Goal: Information Seeking & Learning: Learn about a topic

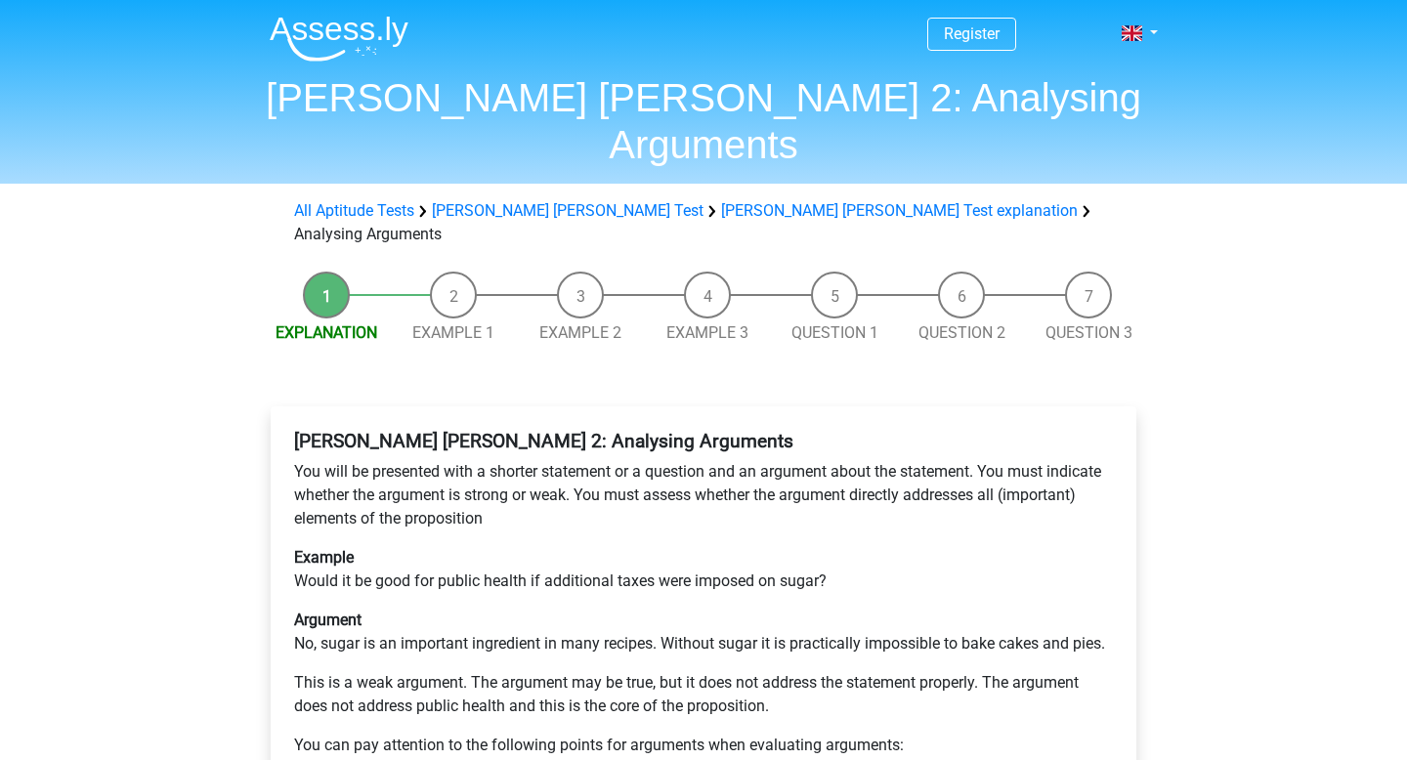
scroll to position [377, 0]
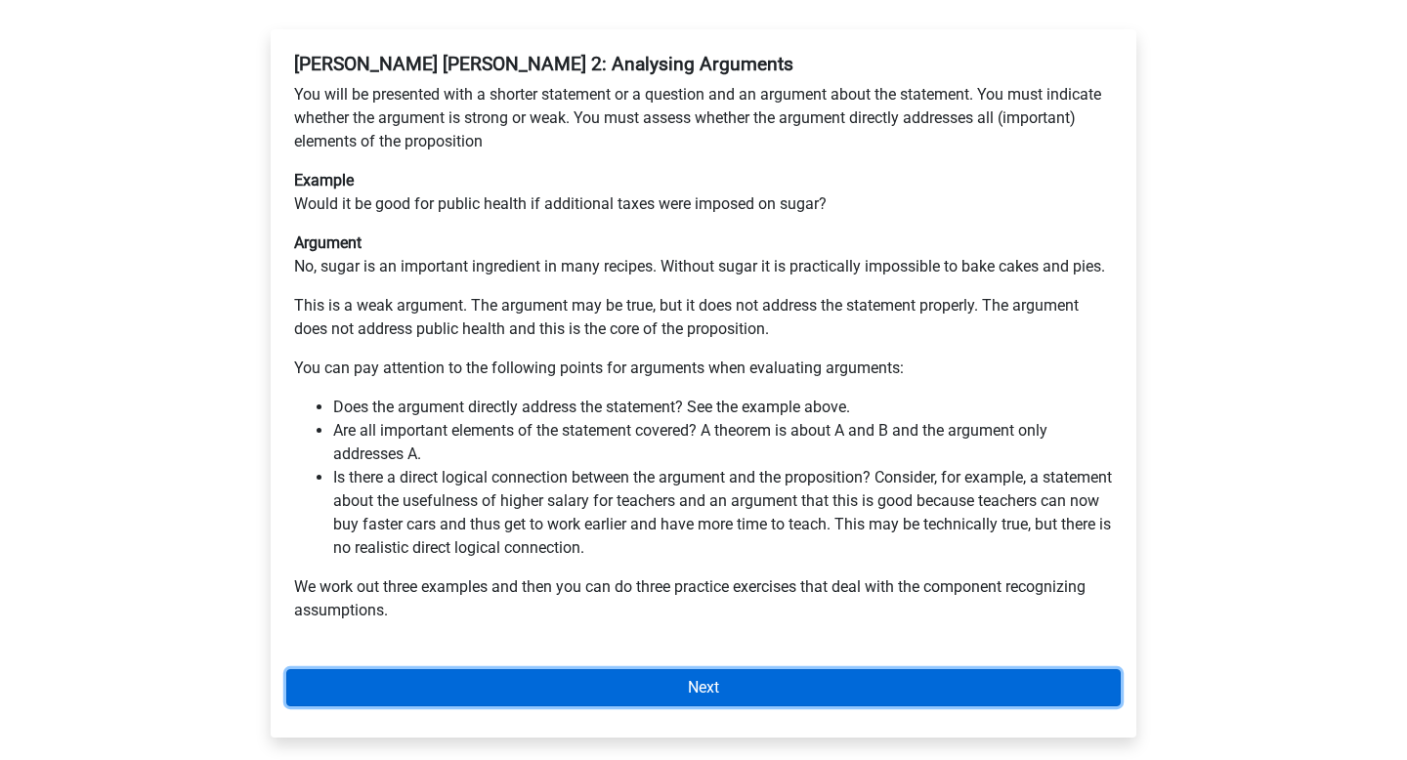
click at [518, 669] on link "Next" at bounding box center [703, 687] width 834 height 37
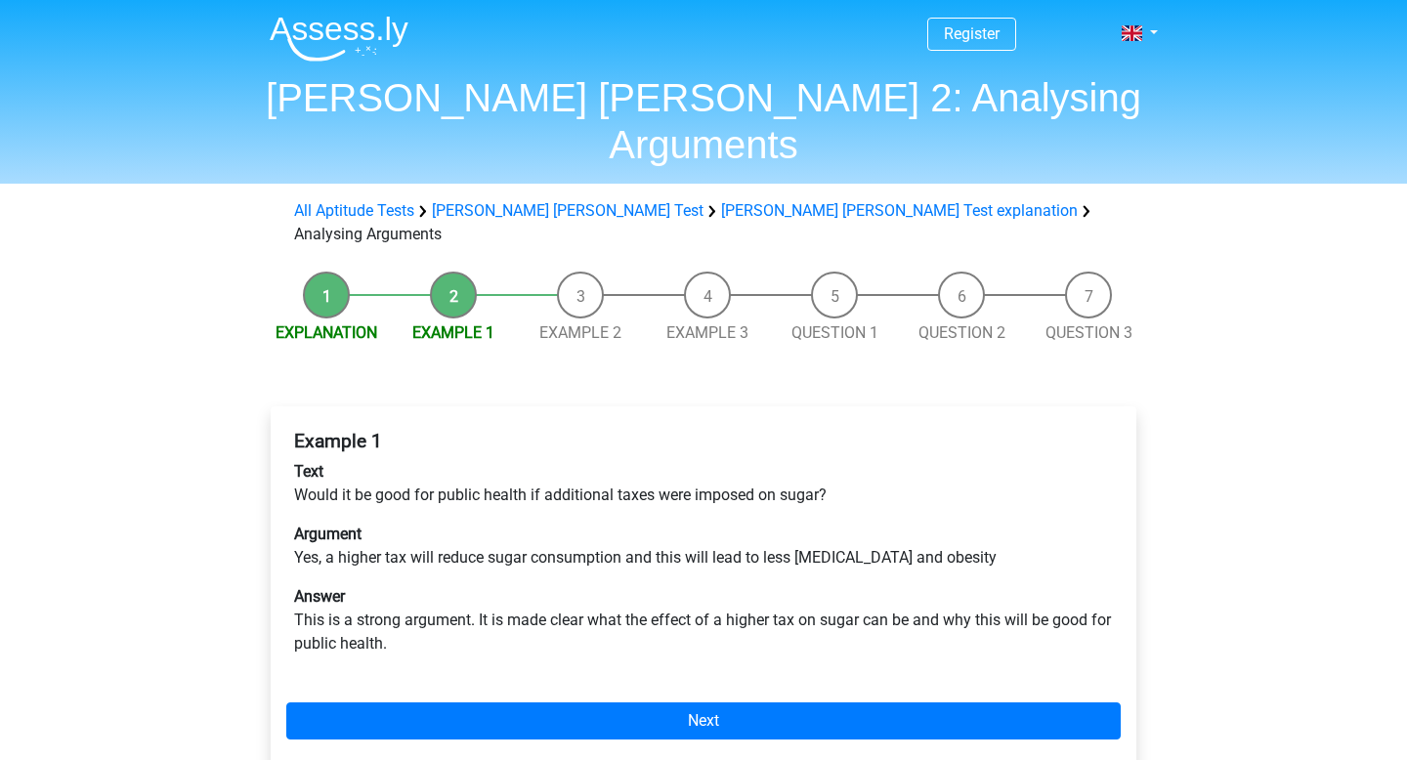
click at [399, 624] on div "Example 1 Text Would it be good for public health if additional taxes were impo…" at bounding box center [704, 588] width 866 height 364
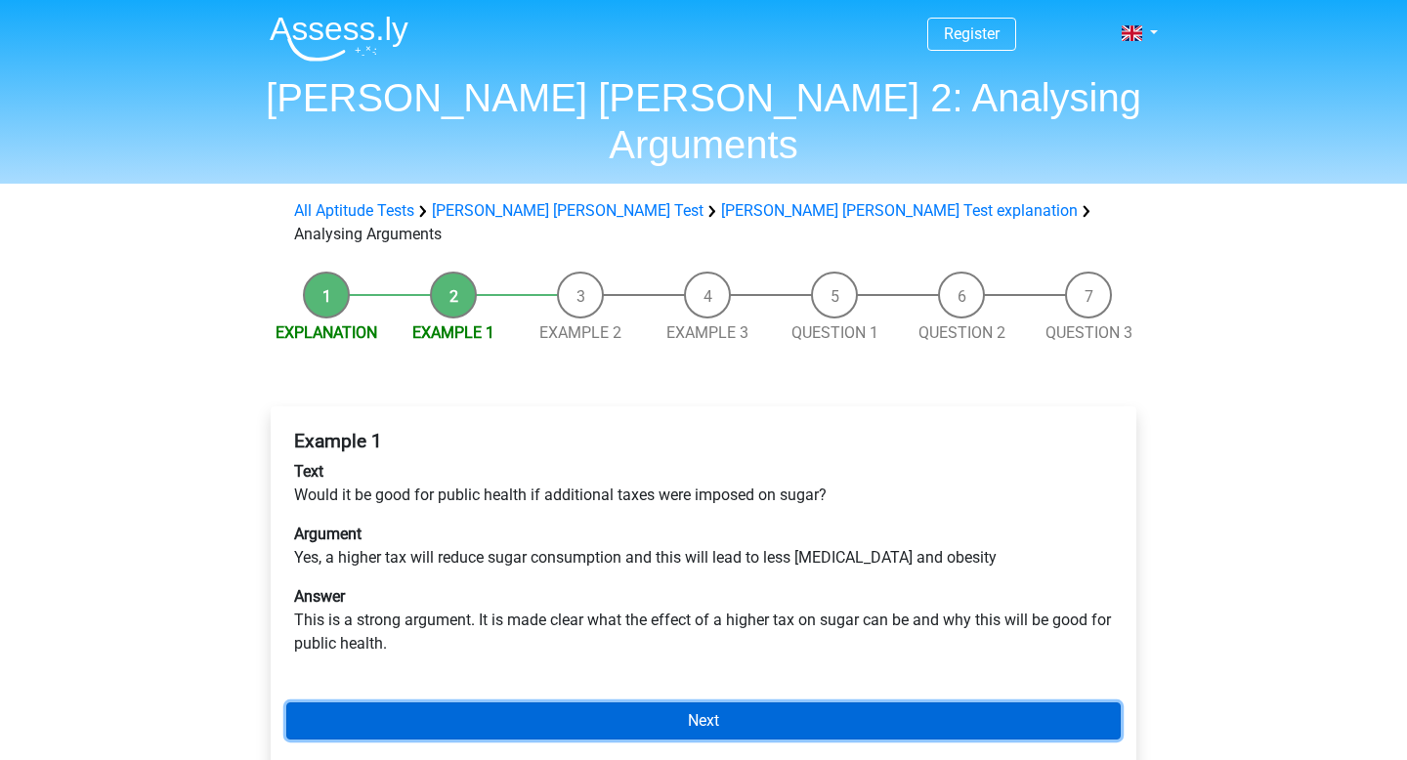
click at [401, 702] on link "Next" at bounding box center [703, 720] width 834 height 37
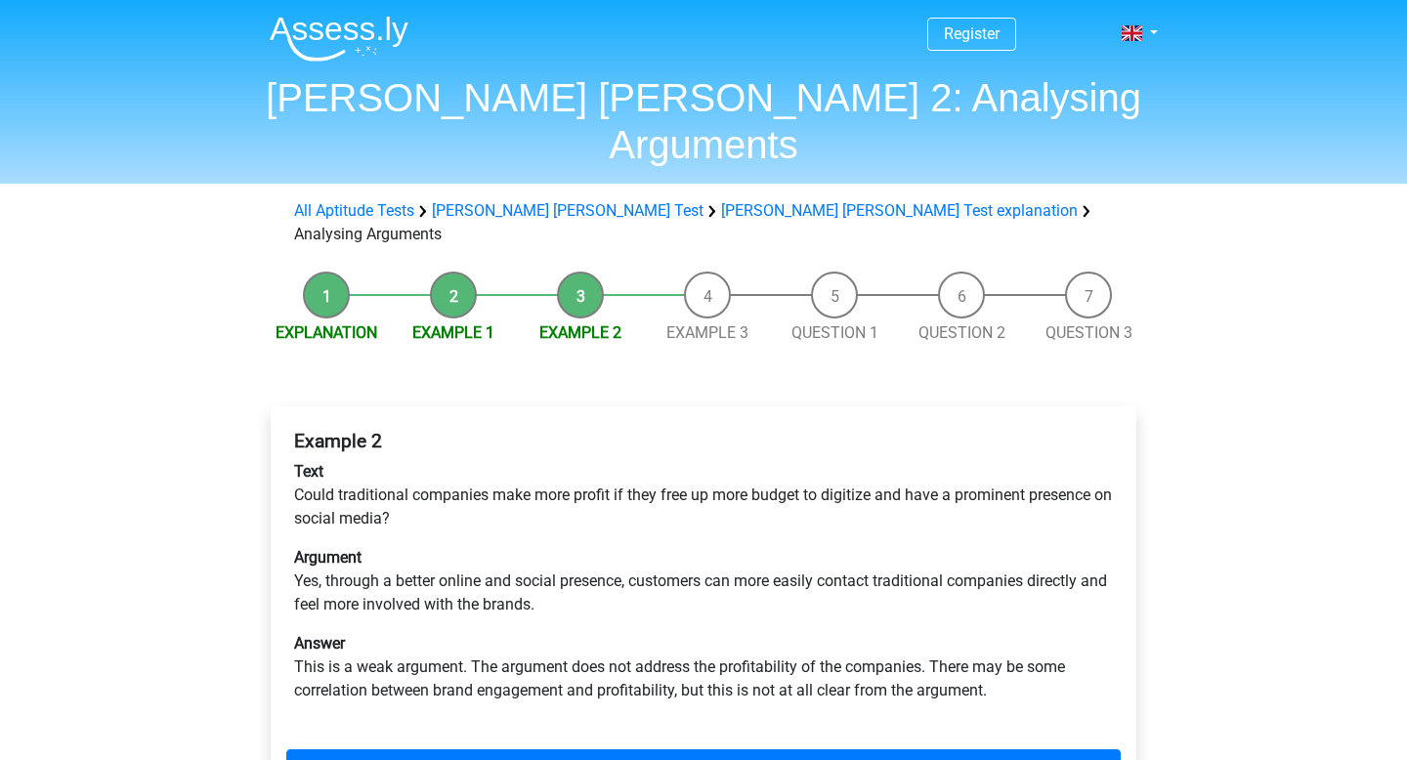
click at [407, 717] on div "Example 2 Text Could traditional companies make more profit if they free up mor…" at bounding box center [704, 611] width 866 height 411
click at [418, 749] on link "Next" at bounding box center [703, 767] width 834 height 37
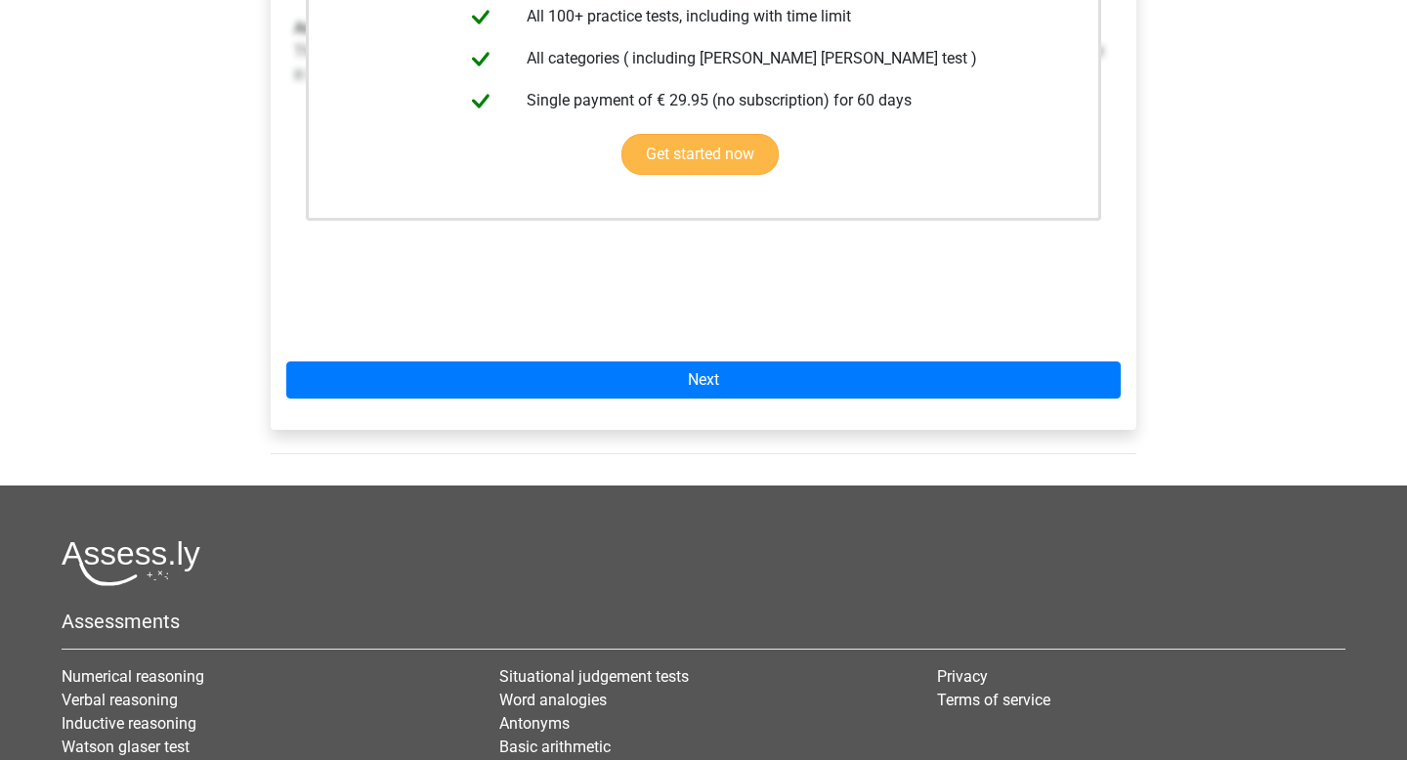
scroll to position [621, 0]
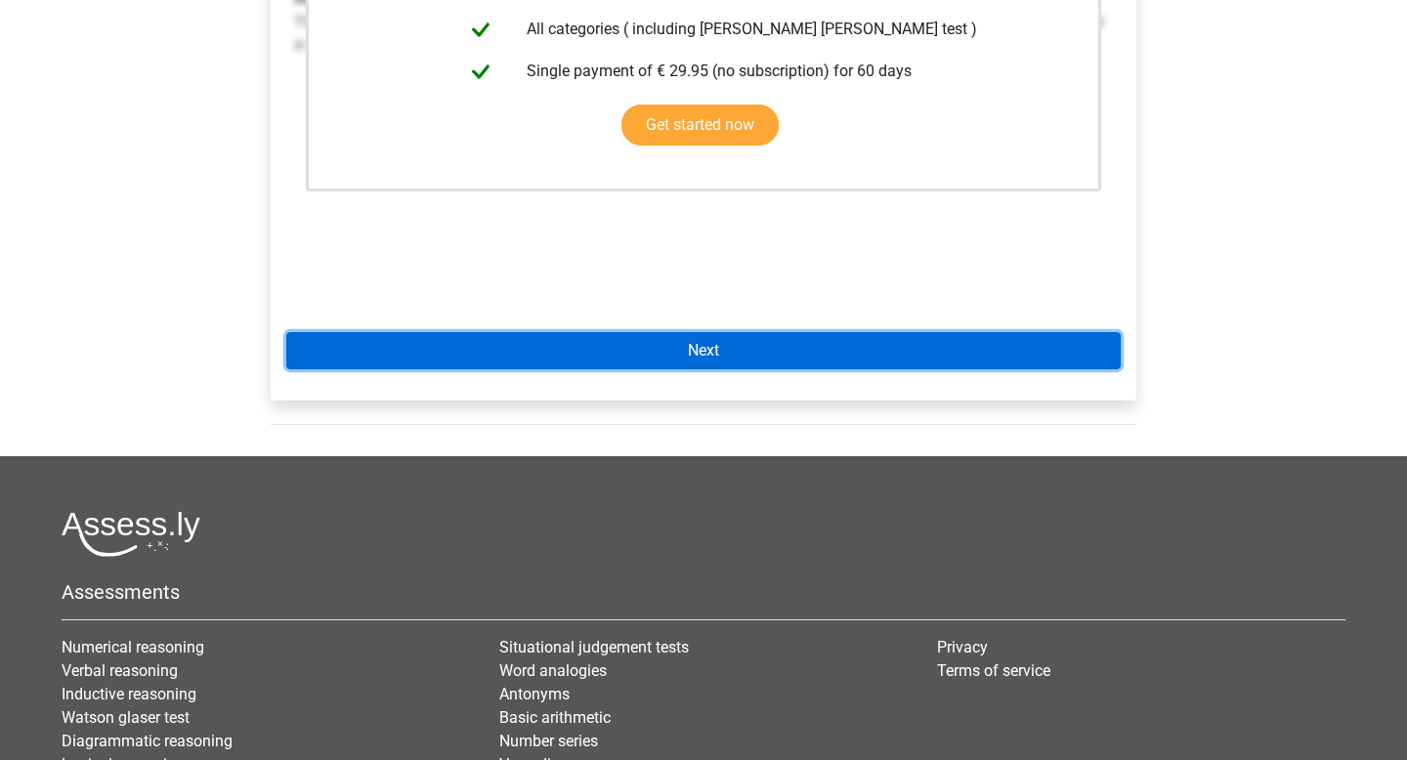
click at [797, 332] on link "Next" at bounding box center [703, 350] width 834 height 37
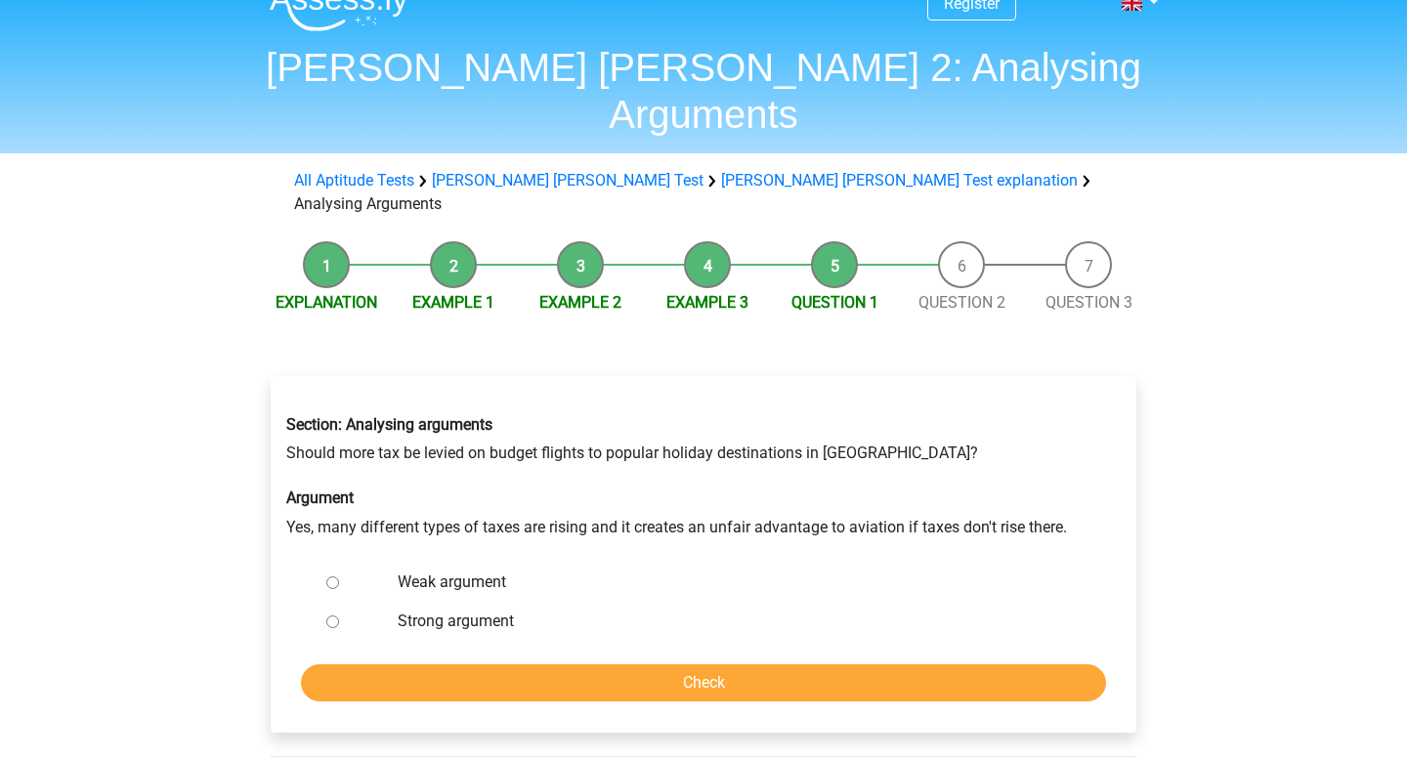
scroll to position [60, 0]
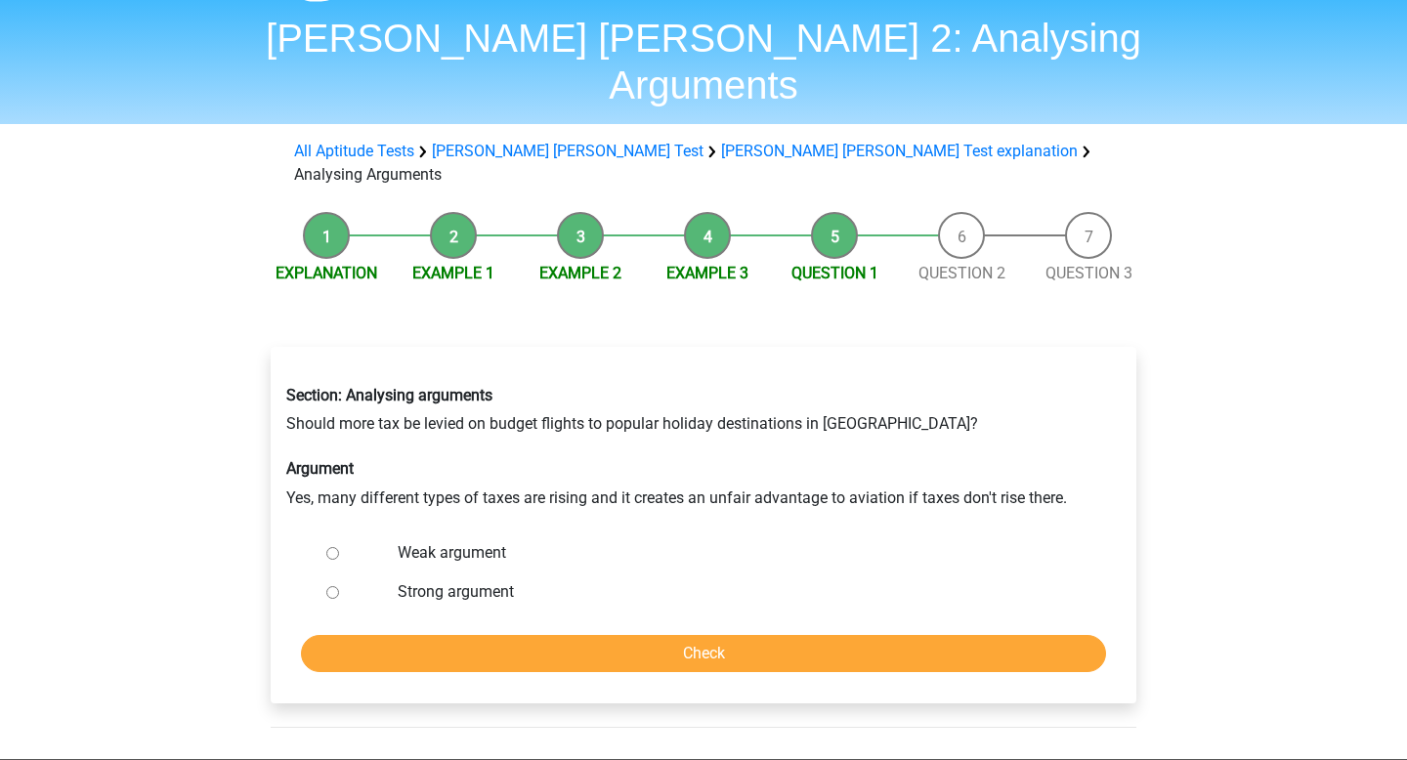
click at [331, 586] on input "Strong argument" at bounding box center [332, 592] width 13 height 13
radio input "true"
click at [332, 547] on input "Weak argument" at bounding box center [332, 553] width 13 height 13
radio input "true"
click at [449, 635] on input "Check" at bounding box center [703, 653] width 805 height 37
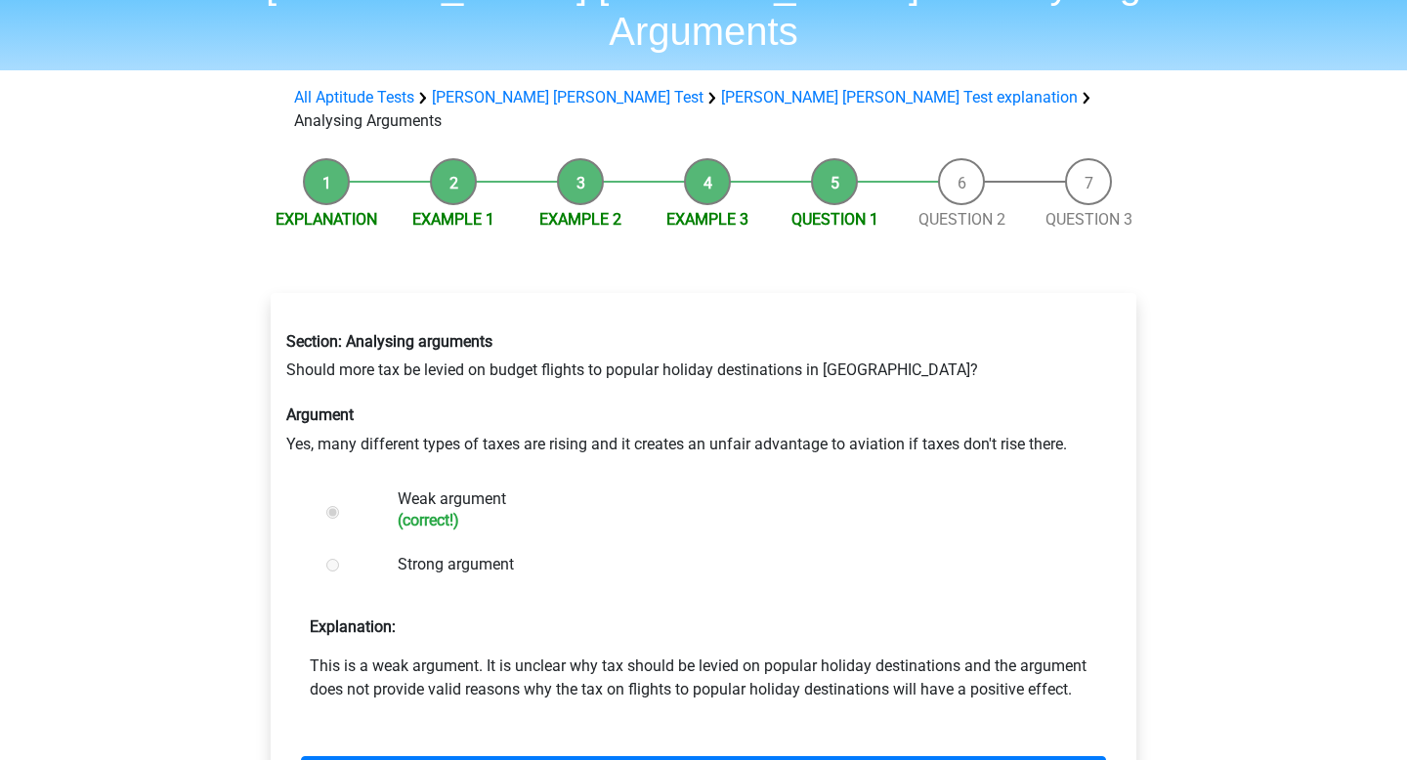
scroll to position [116, 0]
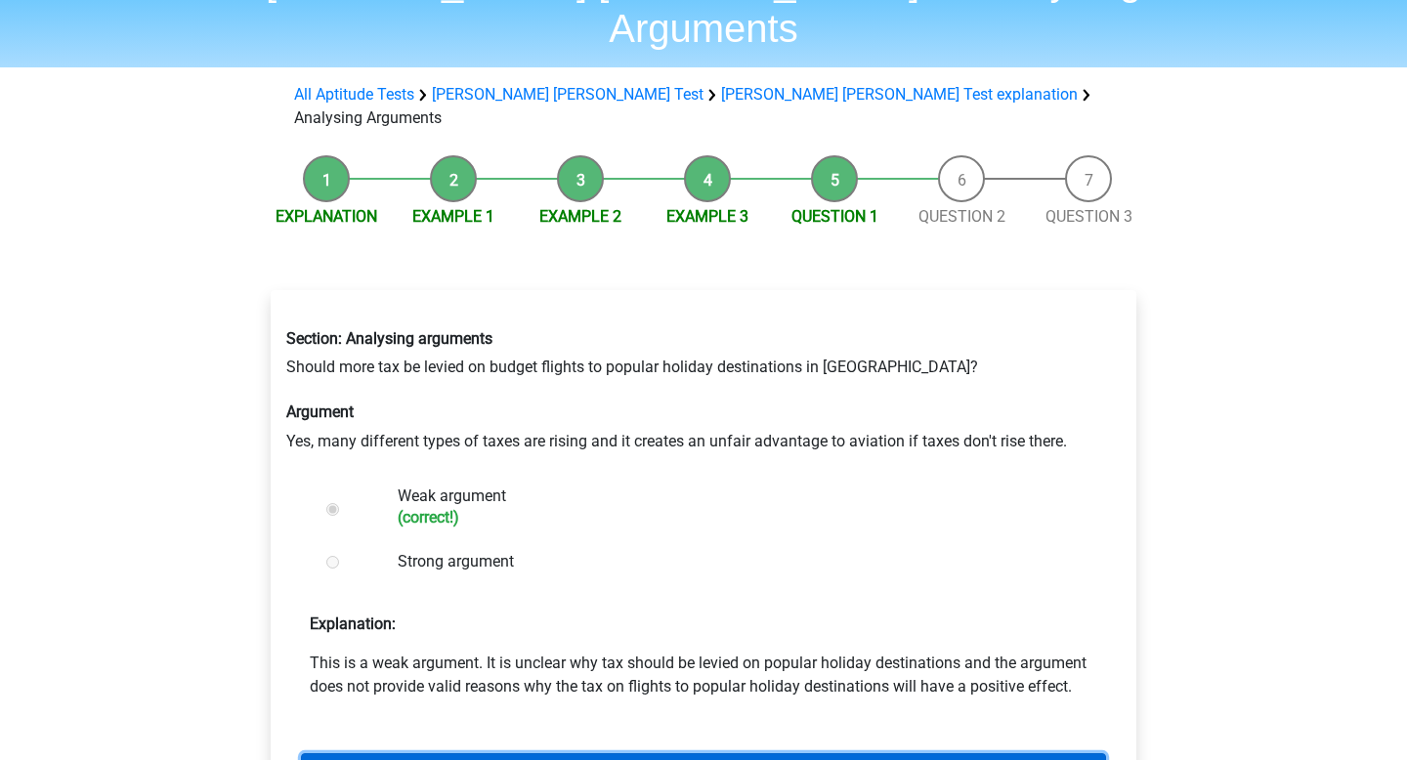
click at [493, 753] on link "Next question" at bounding box center [703, 771] width 805 height 37
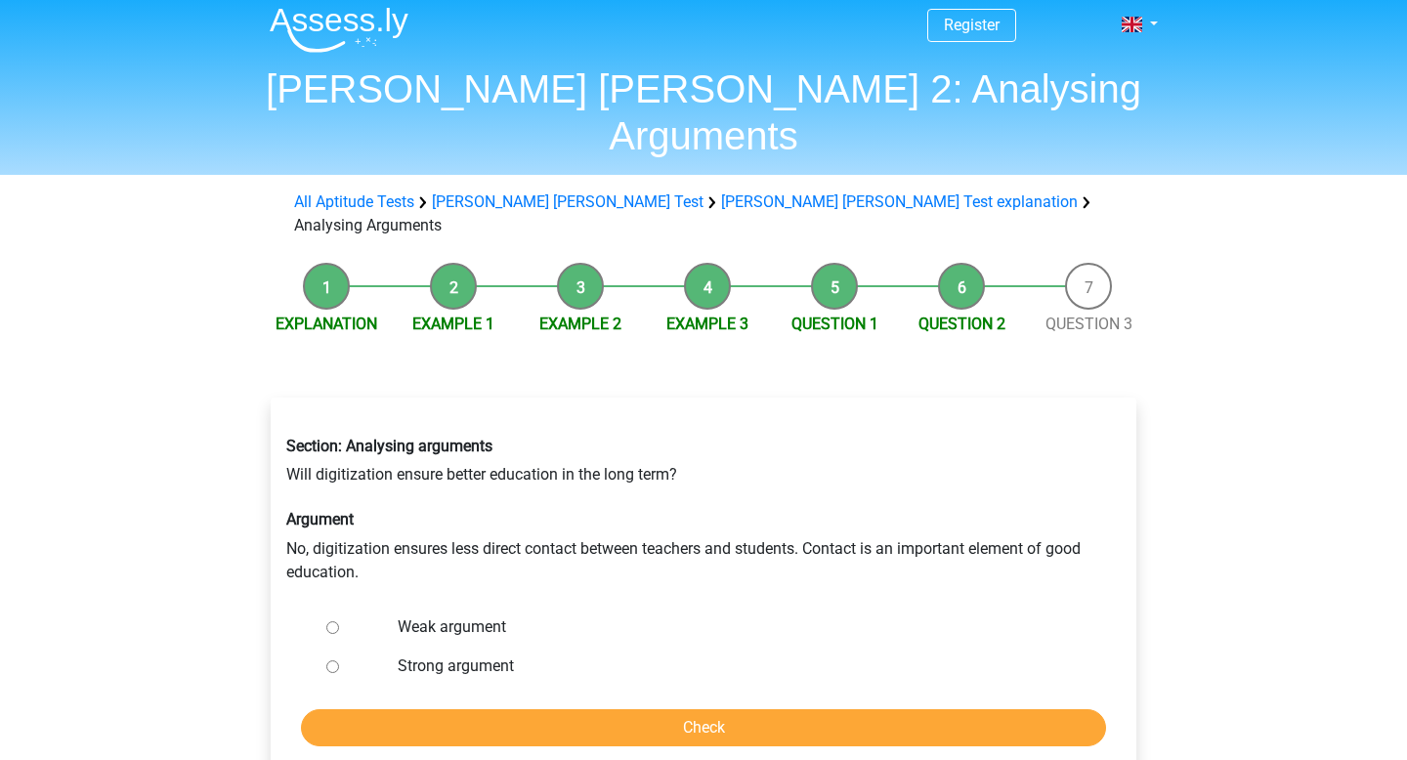
scroll to position [11, 0]
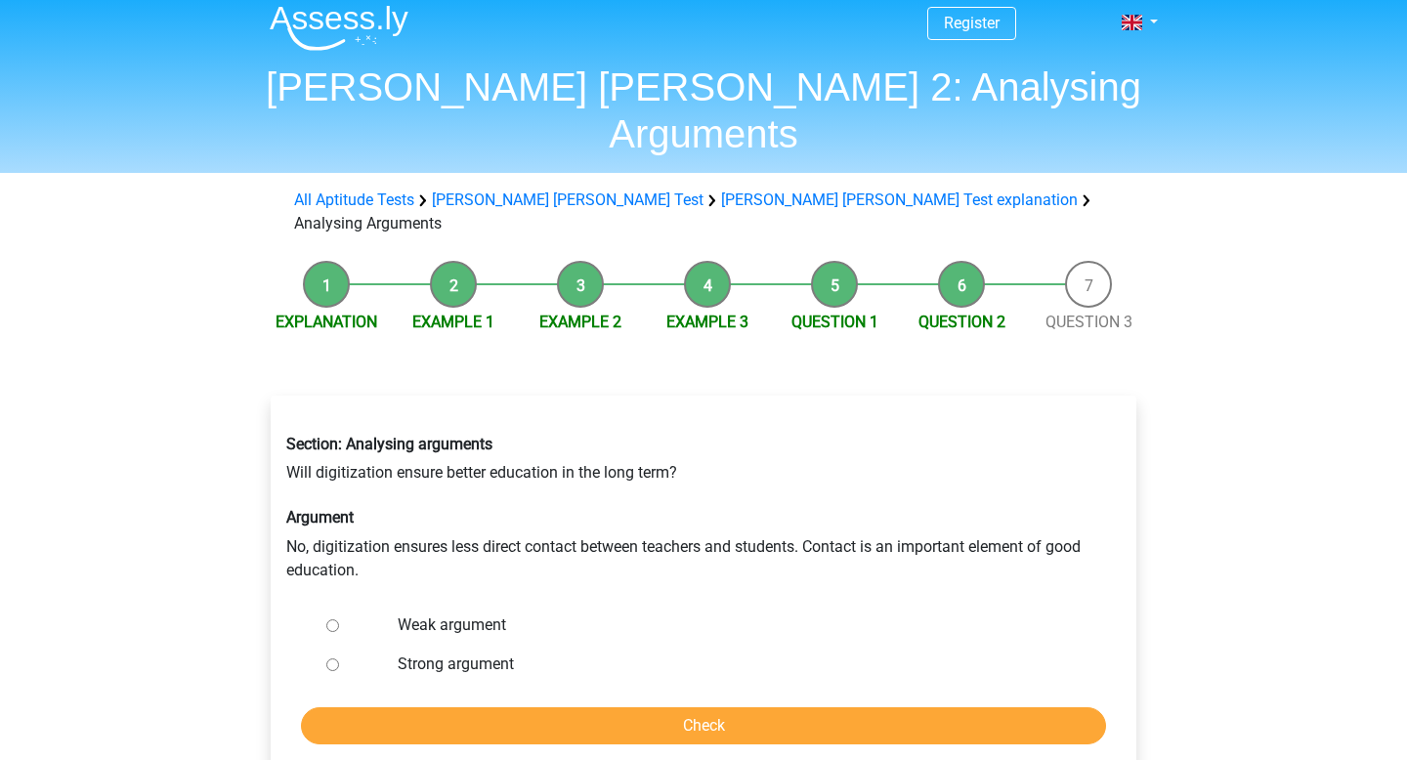
click at [337, 658] on input "Strong argument" at bounding box center [332, 664] width 13 height 13
radio input "true"
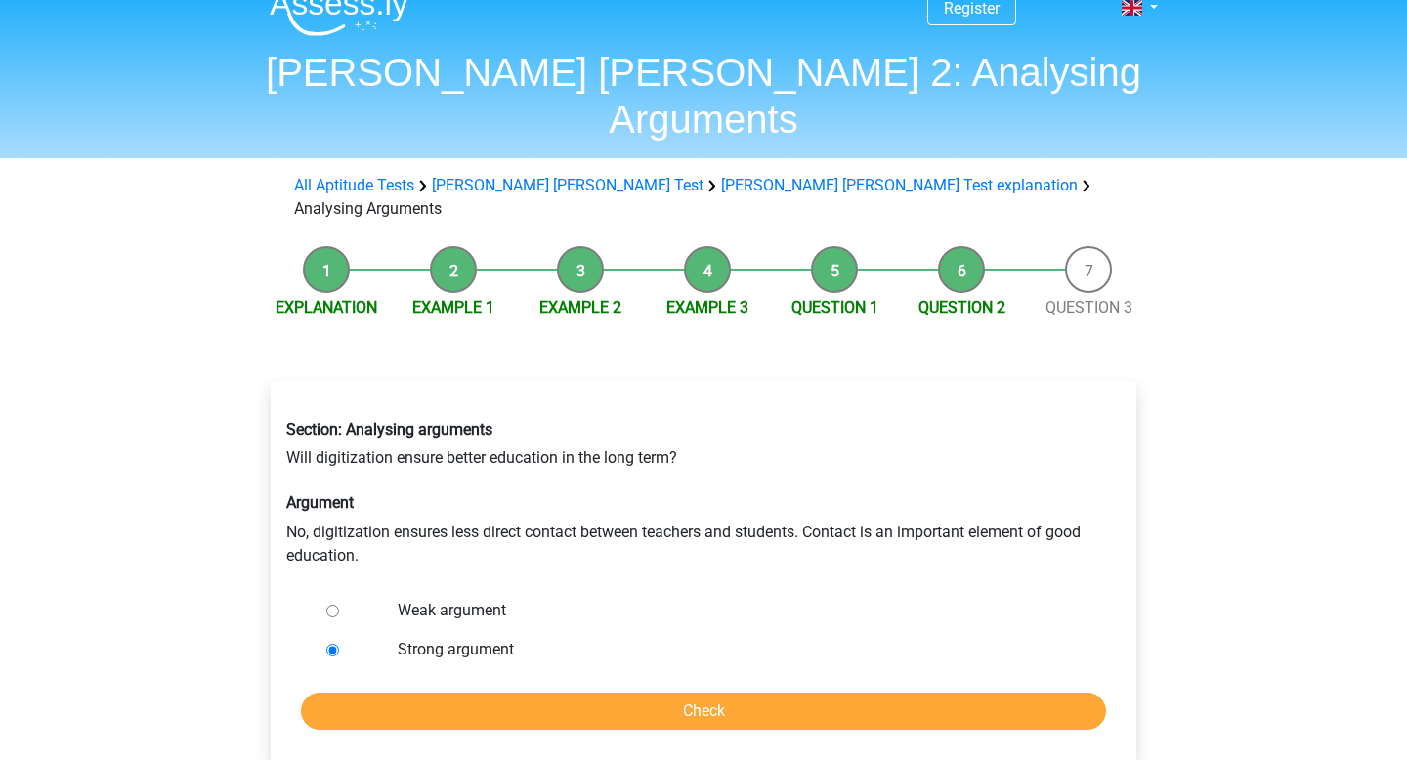
click at [501, 660] on div "Section: Analysing arguments Will digitization ensure better education in the l…" at bounding box center [704, 570] width 866 height 379
click at [507, 693] on input "Check" at bounding box center [703, 711] width 805 height 37
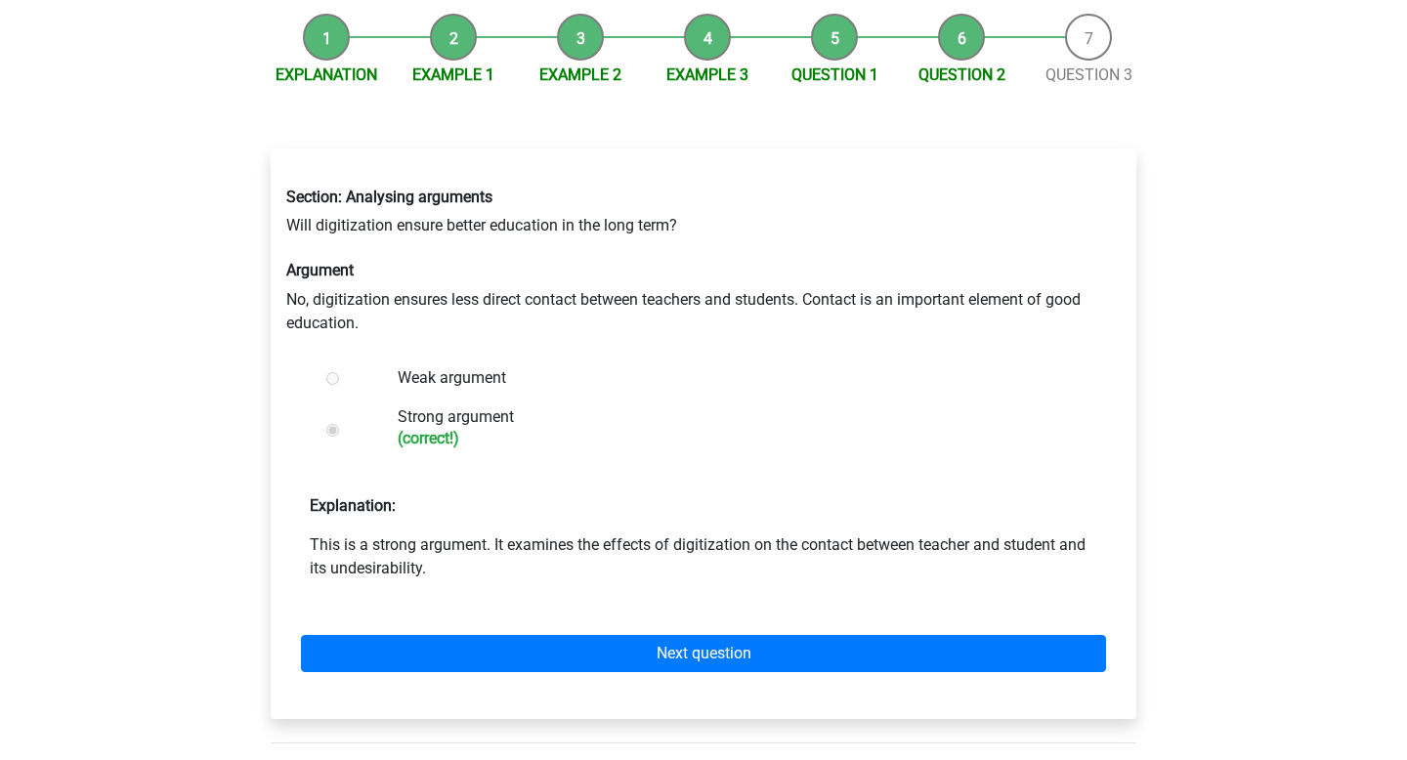
scroll to position [266, 0]
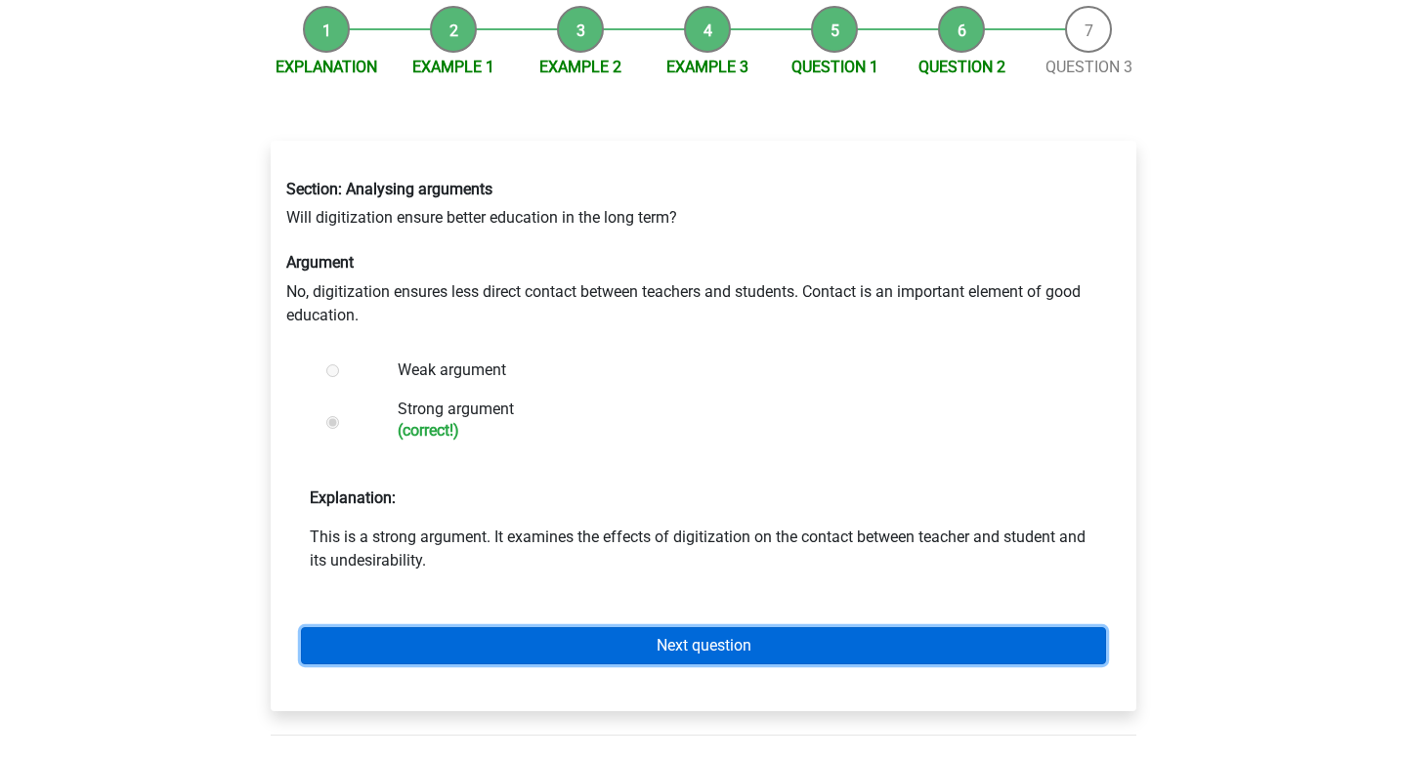
click at [527, 627] on link "Next question" at bounding box center [703, 645] width 805 height 37
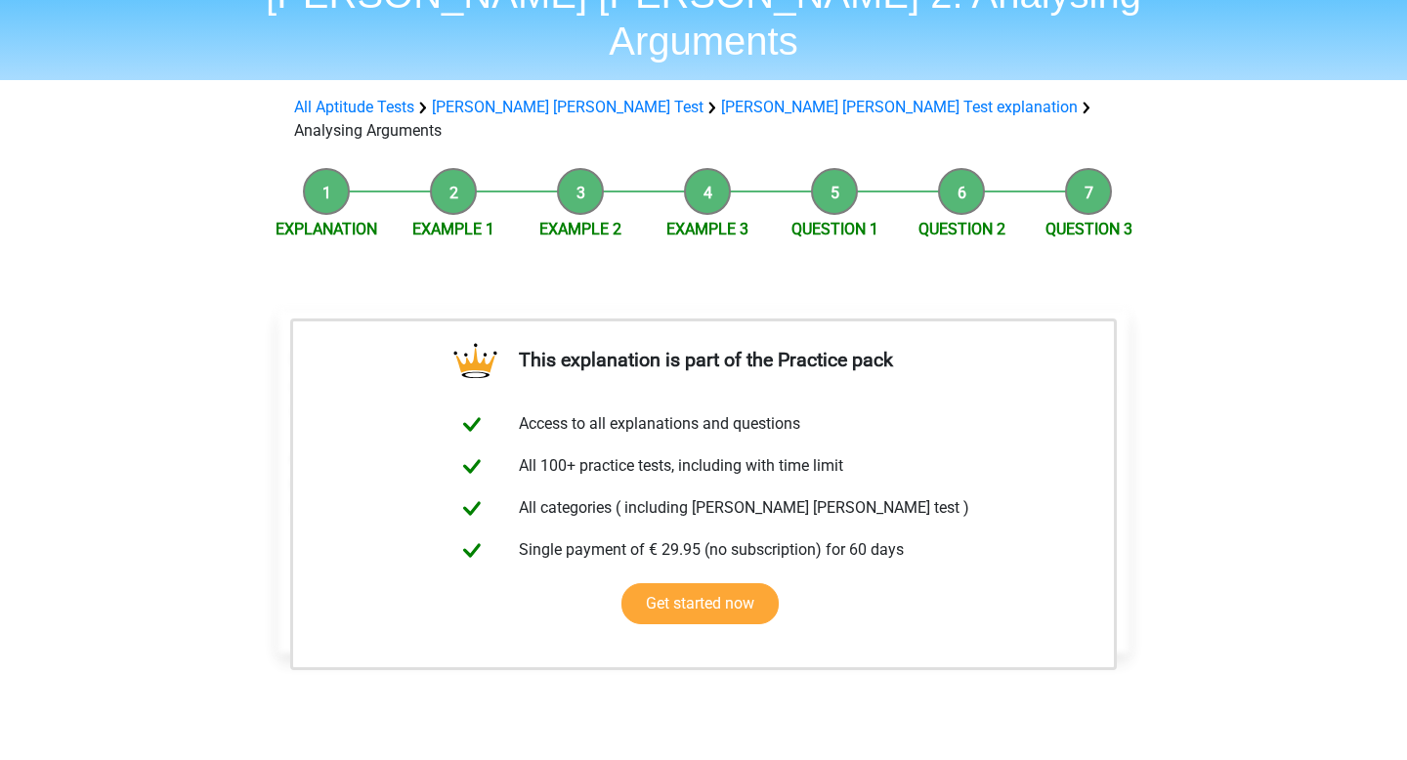
scroll to position [147, 0]
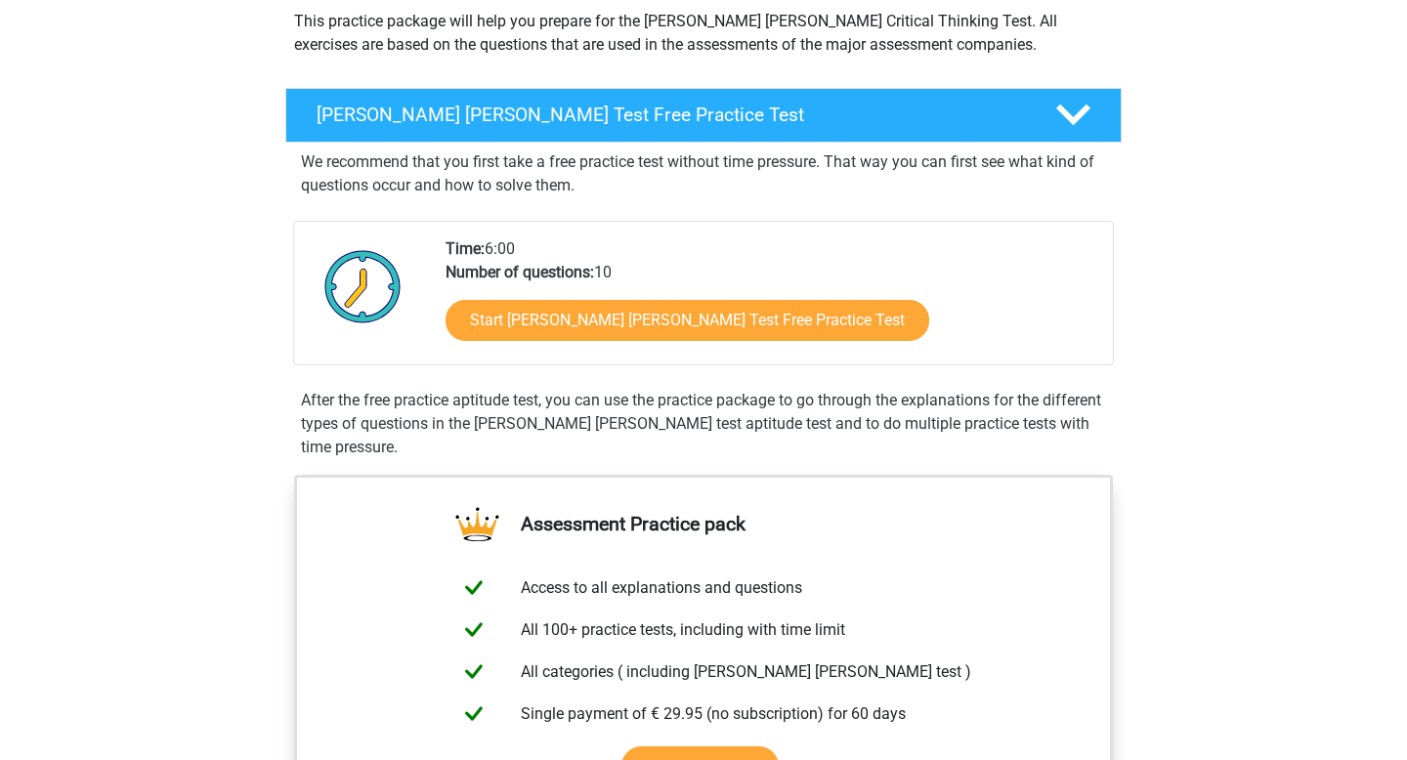
scroll to position [401, 0]
